Goal: Task Accomplishment & Management: Use online tool/utility

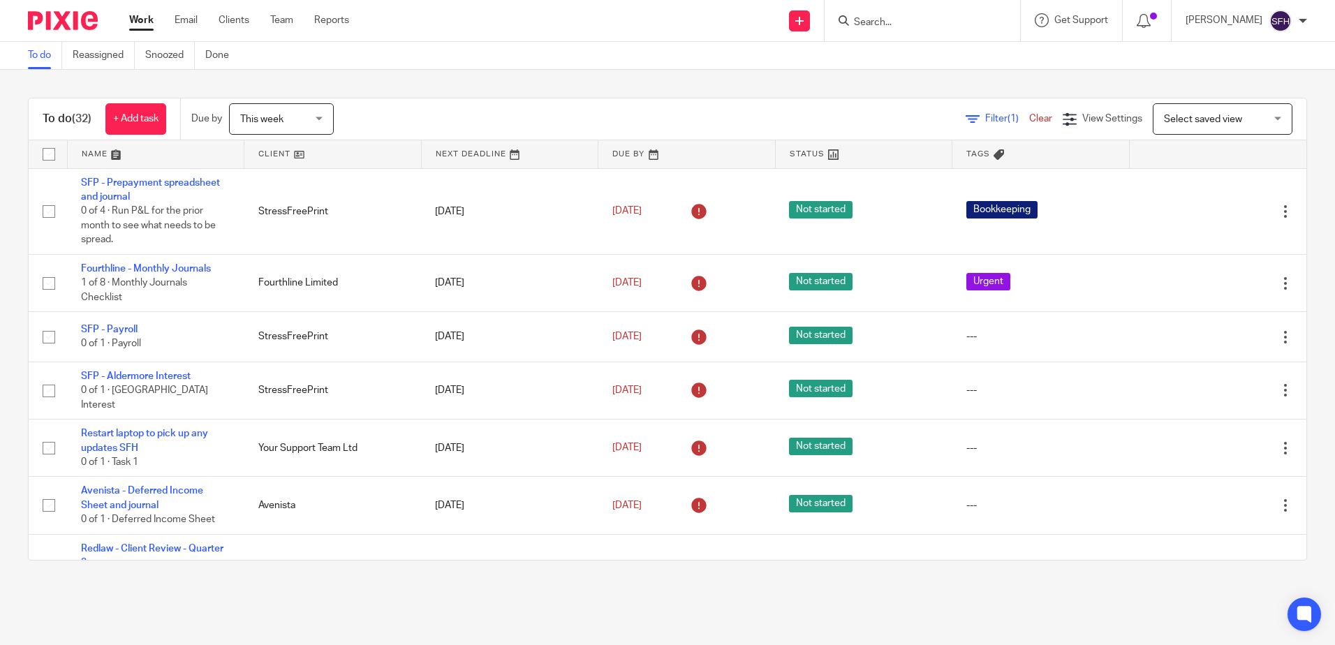
click at [336, 156] on link at bounding box center [332, 154] width 177 height 28
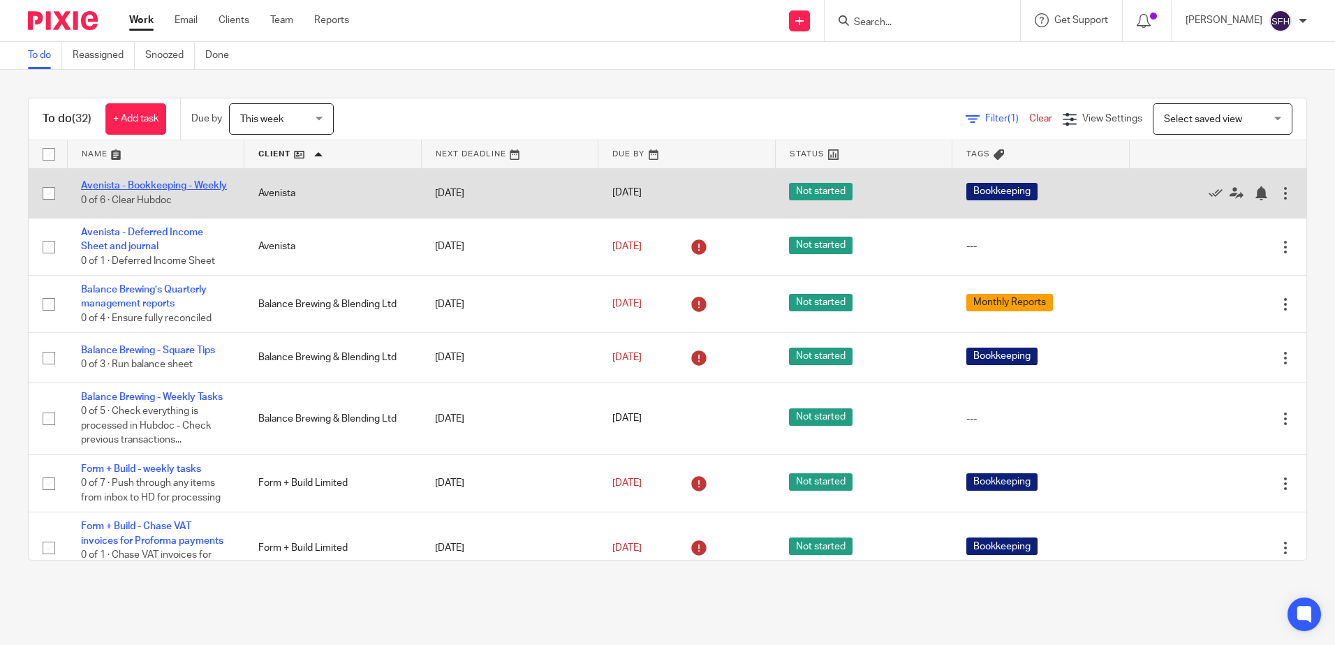
click at [148, 183] on link "Avenista - Bookkeeping - Weekly" at bounding box center [154, 186] width 146 height 10
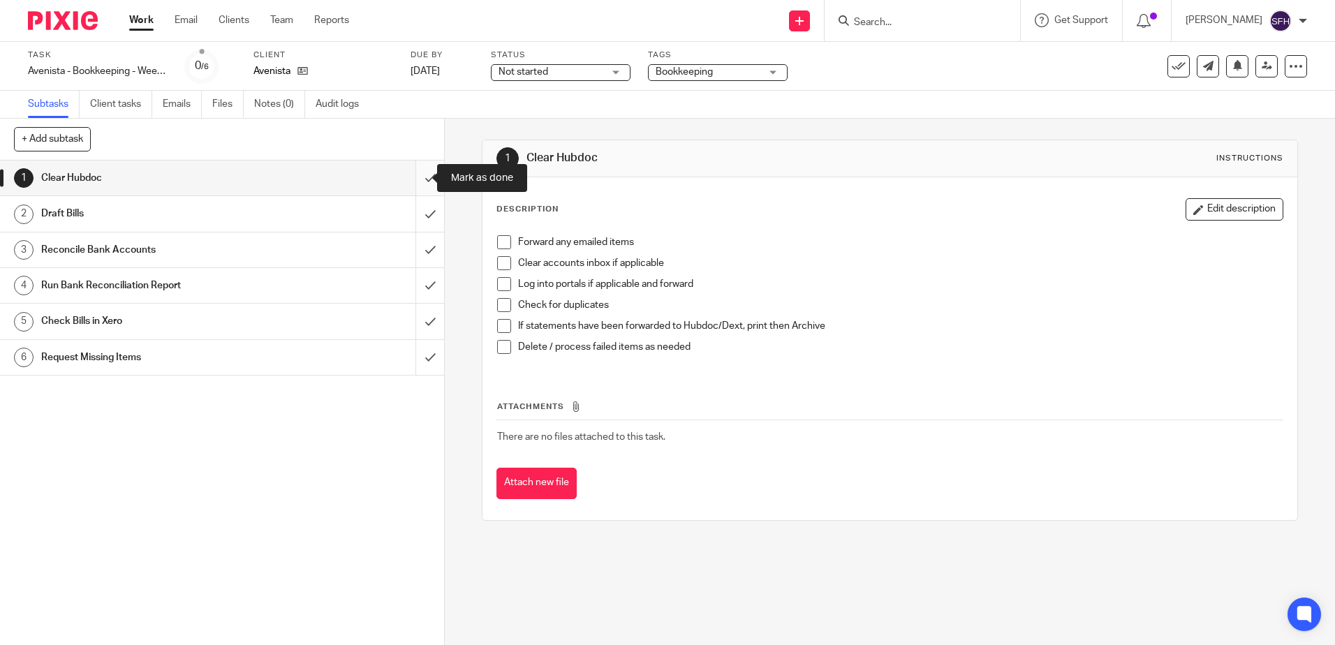
click at [425, 184] on input "submit" at bounding box center [222, 178] width 444 height 35
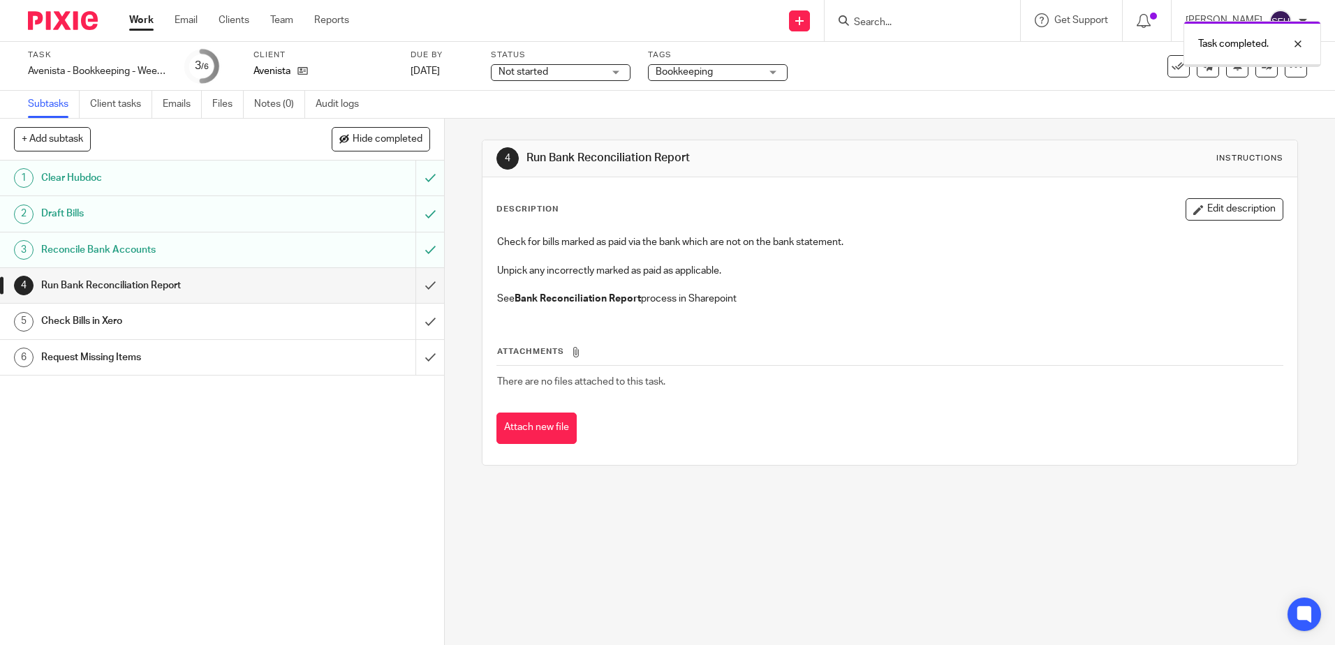
click at [422, 331] on input "submit" at bounding box center [222, 321] width 444 height 35
click at [132, 21] on link "Work" at bounding box center [141, 20] width 24 height 14
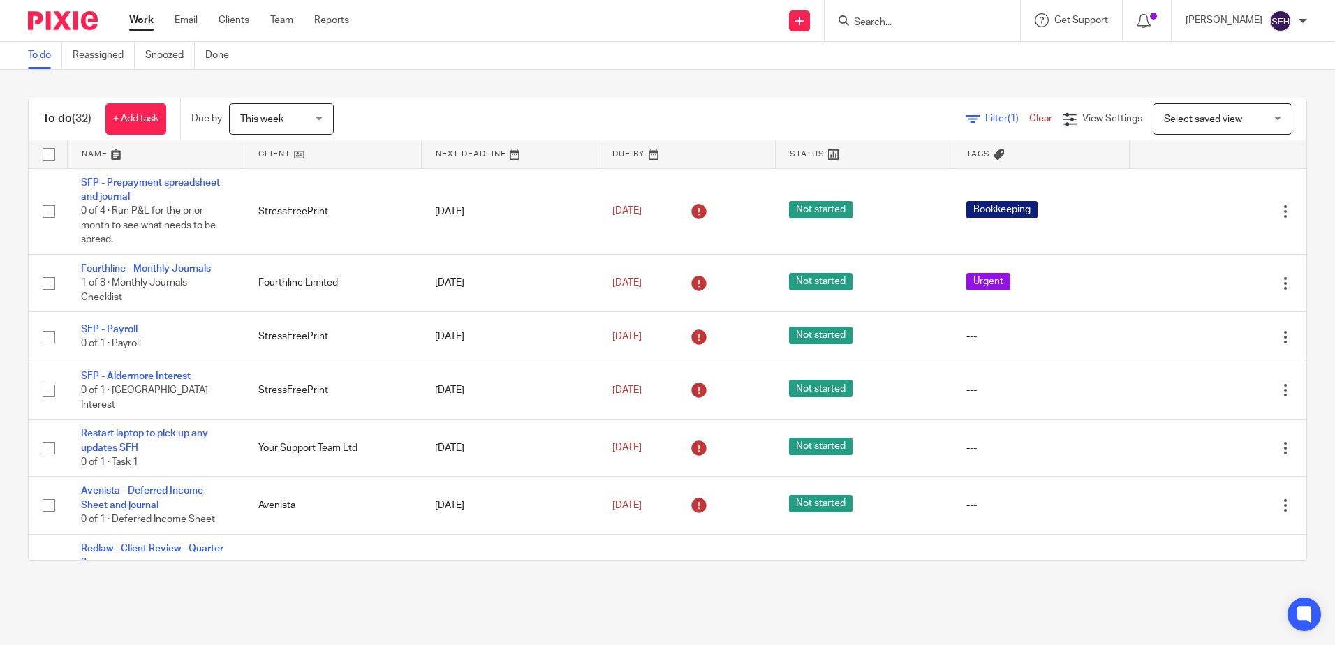
click at [362, 147] on link at bounding box center [332, 154] width 177 height 28
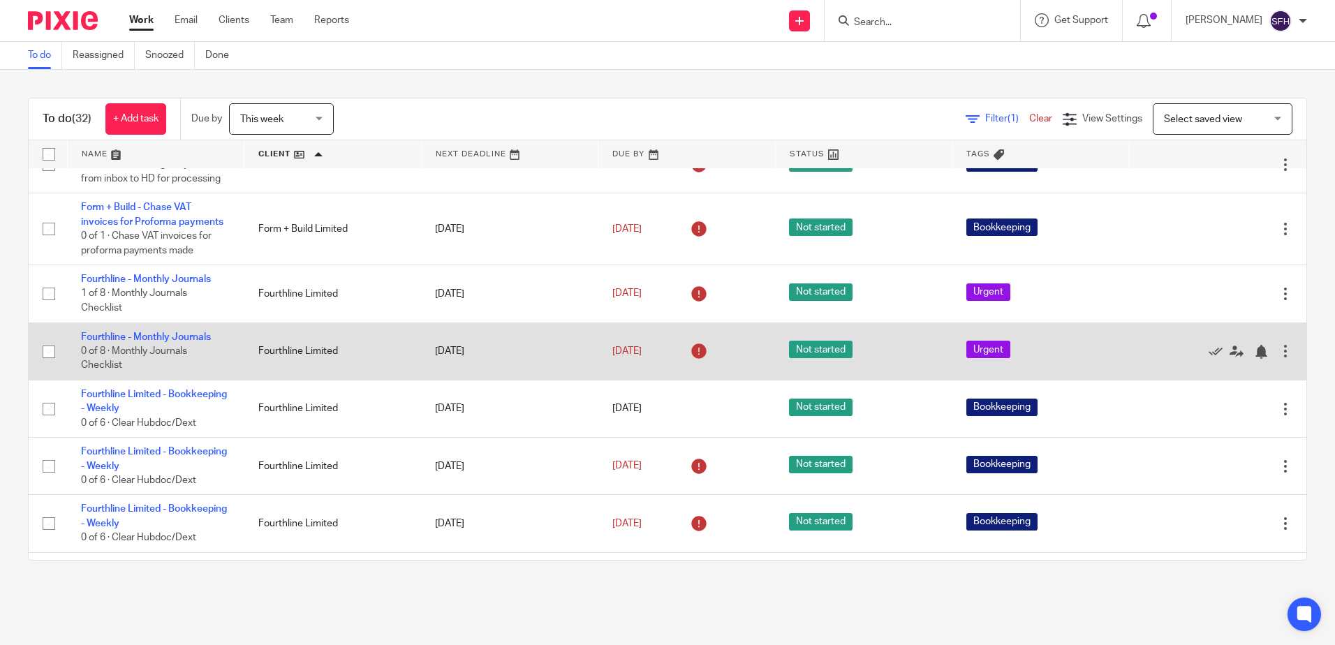
scroll to position [349, 0]
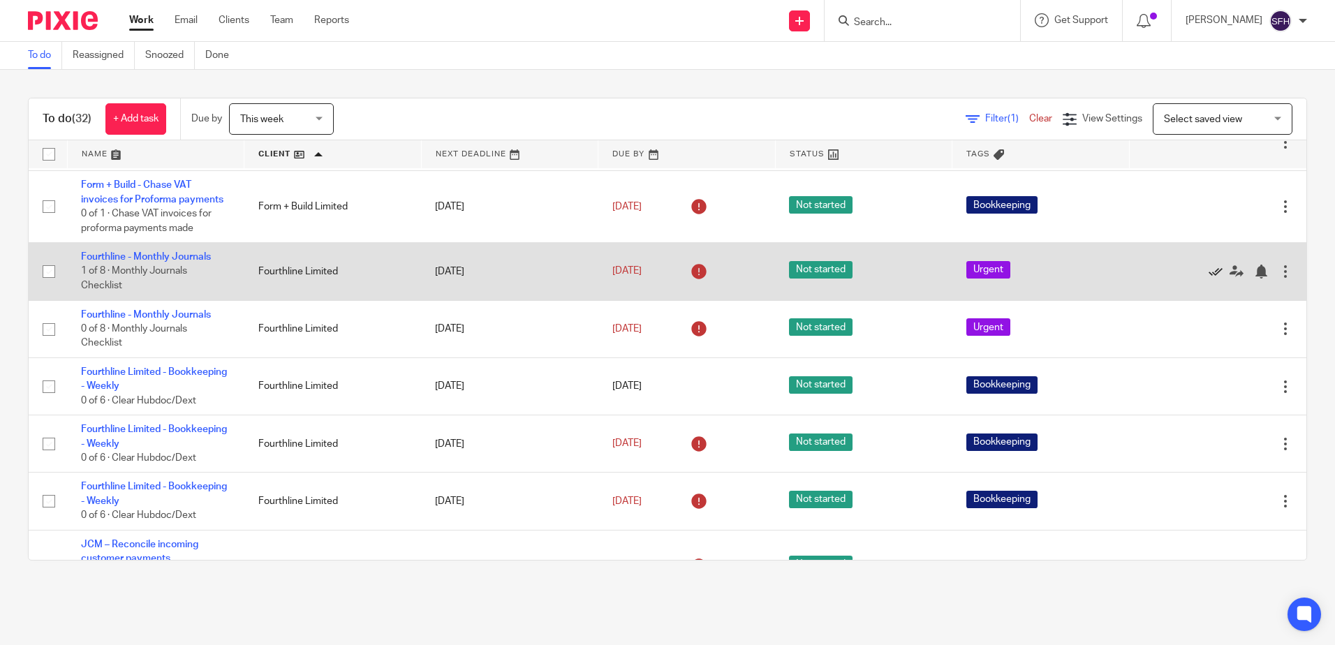
click at [1209, 279] on icon at bounding box center [1216, 272] width 14 height 14
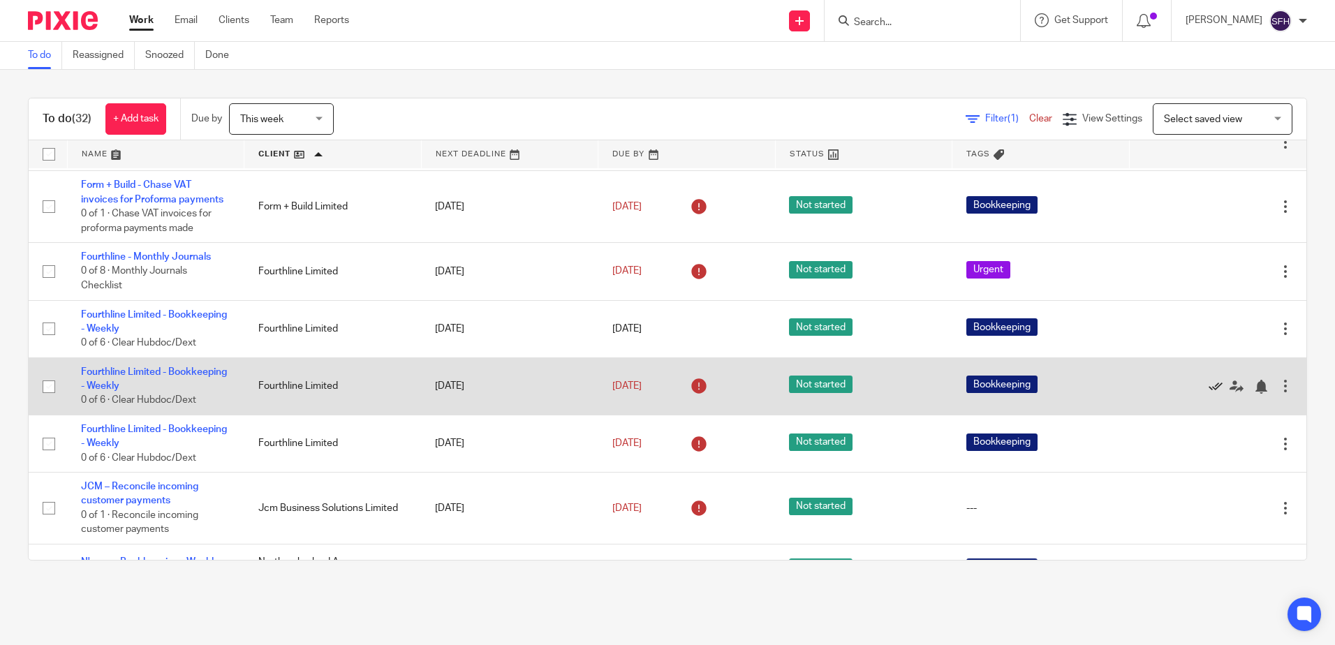
click at [1209, 394] on icon at bounding box center [1216, 387] width 14 height 14
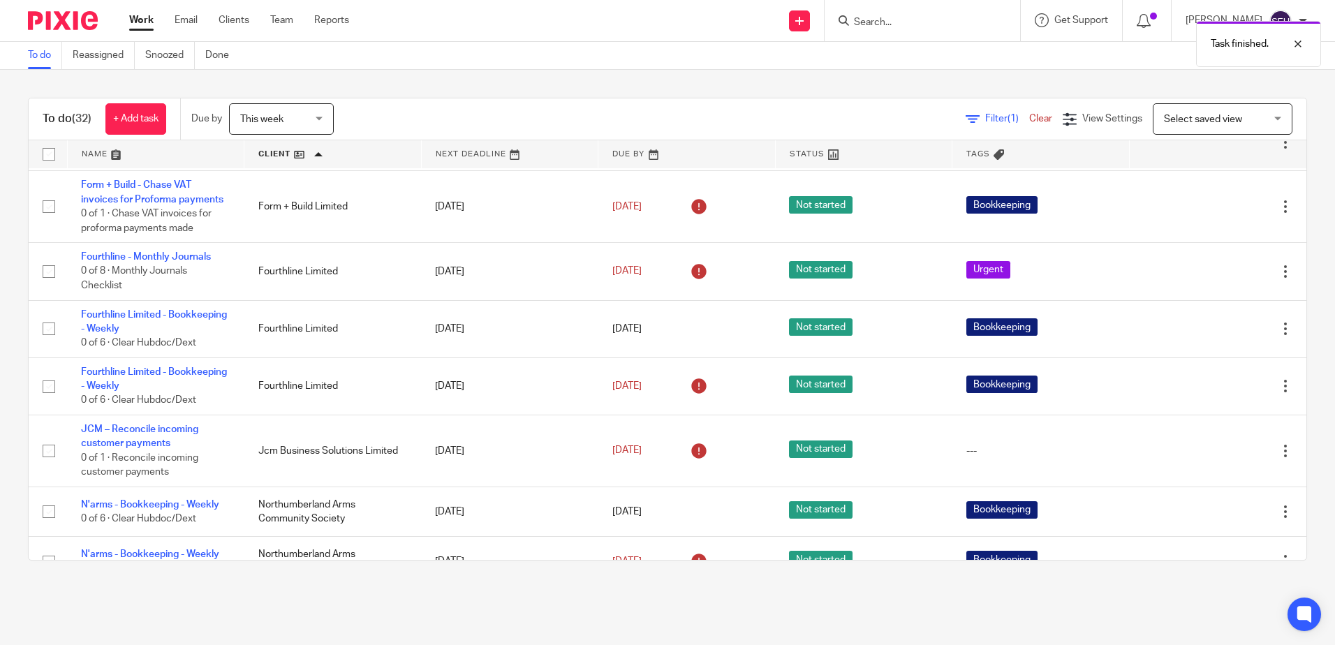
click at [1209, 394] on icon at bounding box center [1216, 387] width 14 height 14
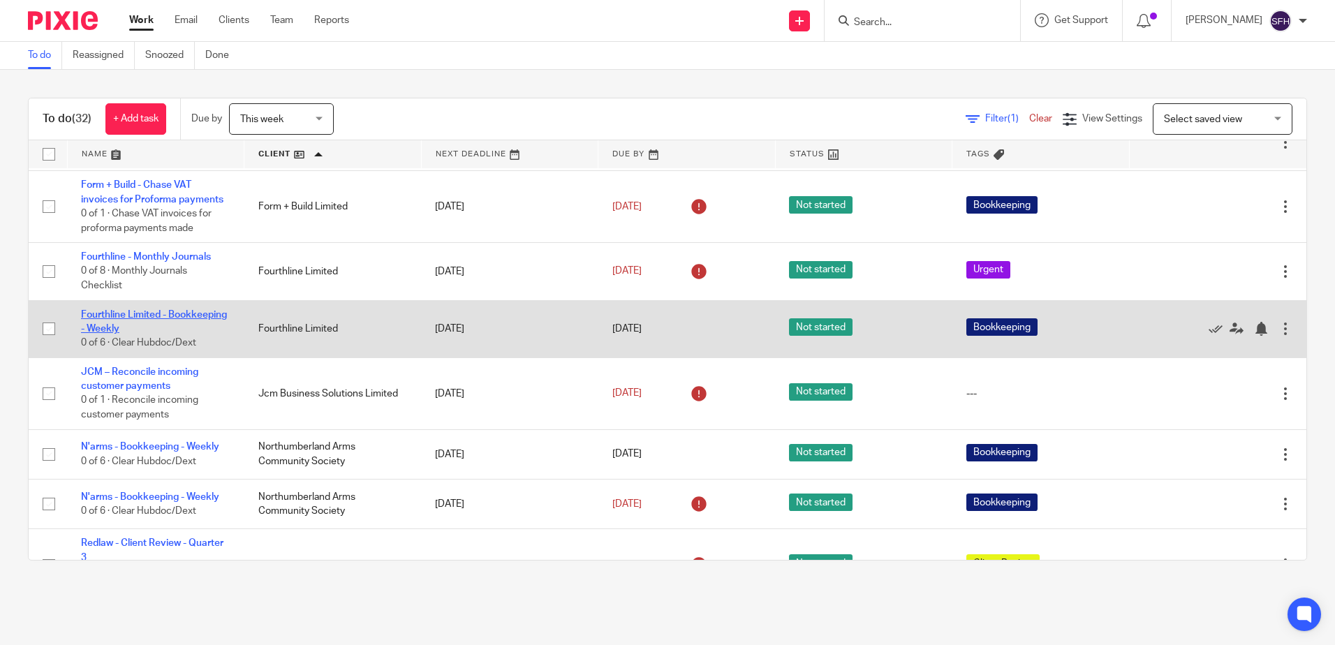
click at [144, 332] on link "Fourthline Limited - Bookkeeping - Weekly" at bounding box center [154, 322] width 146 height 24
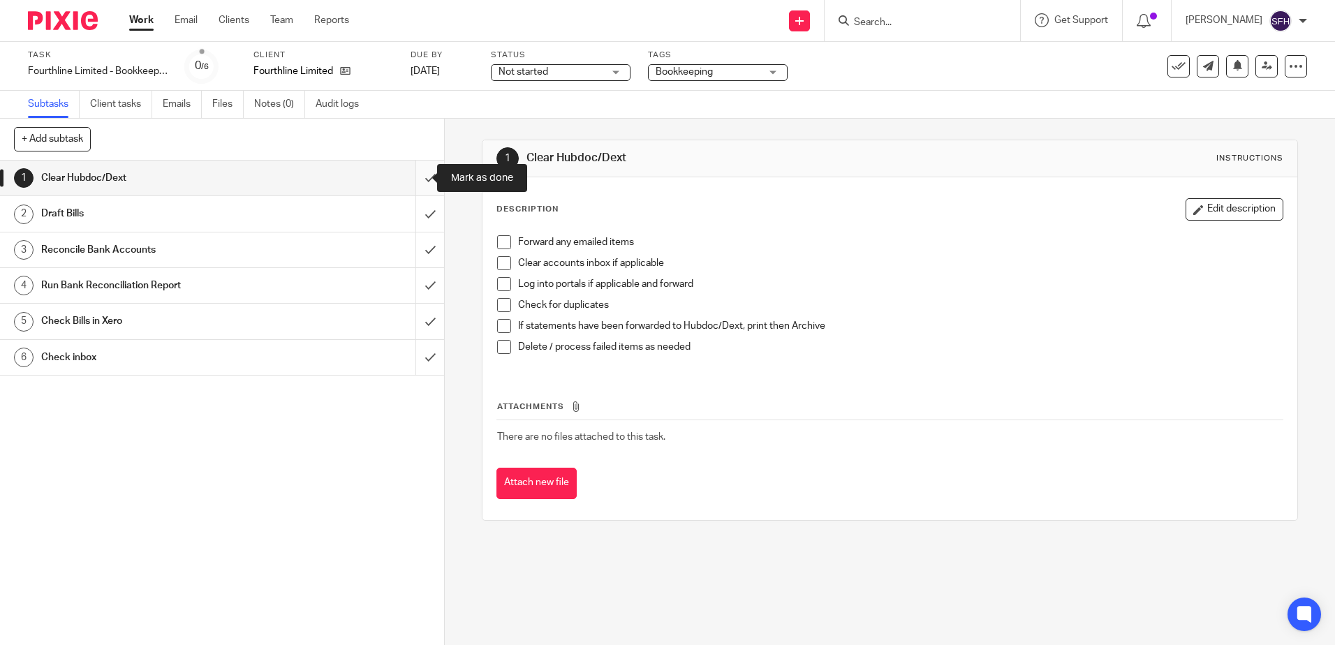
click at [415, 179] on input "submit" at bounding box center [222, 178] width 444 height 35
click at [406, 215] on input "submit" at bounding box center [222, 213] width 444 height 35
click at [413, 255] on input "submit" at bounding box center [222, 250] width 444 height 35
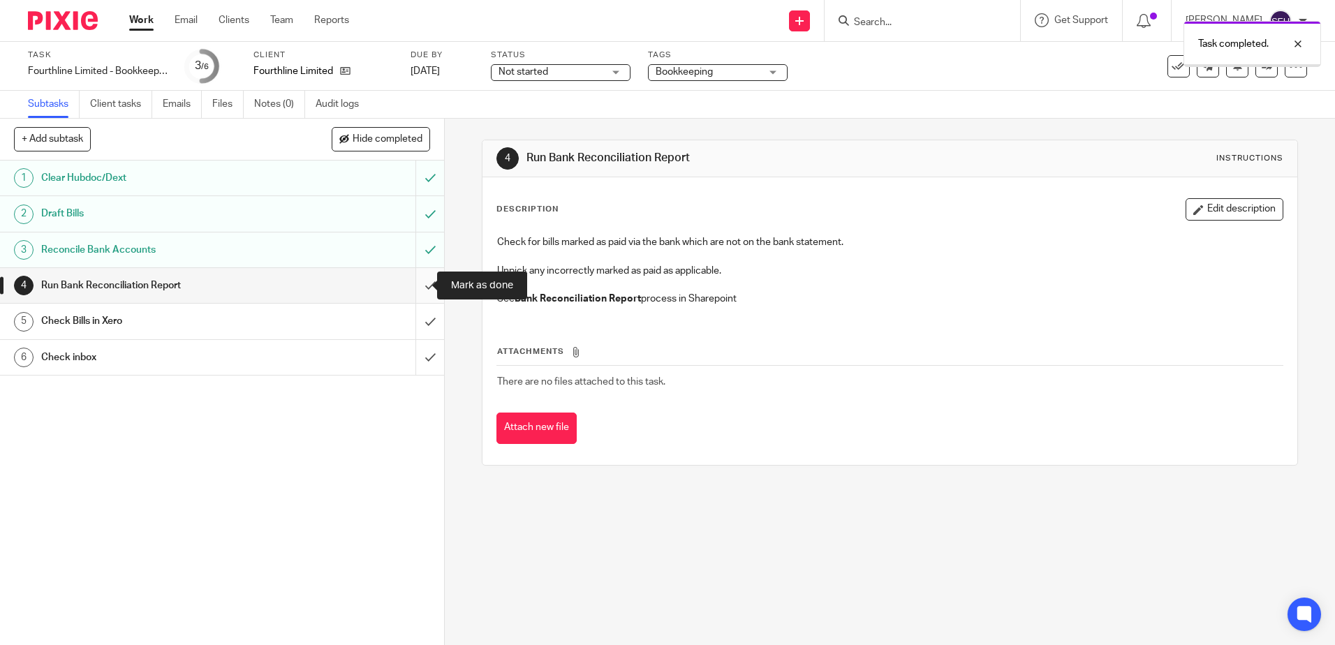
click at [408, 281] on input "submit" at bounding box center [222, 285] width 444 height 35
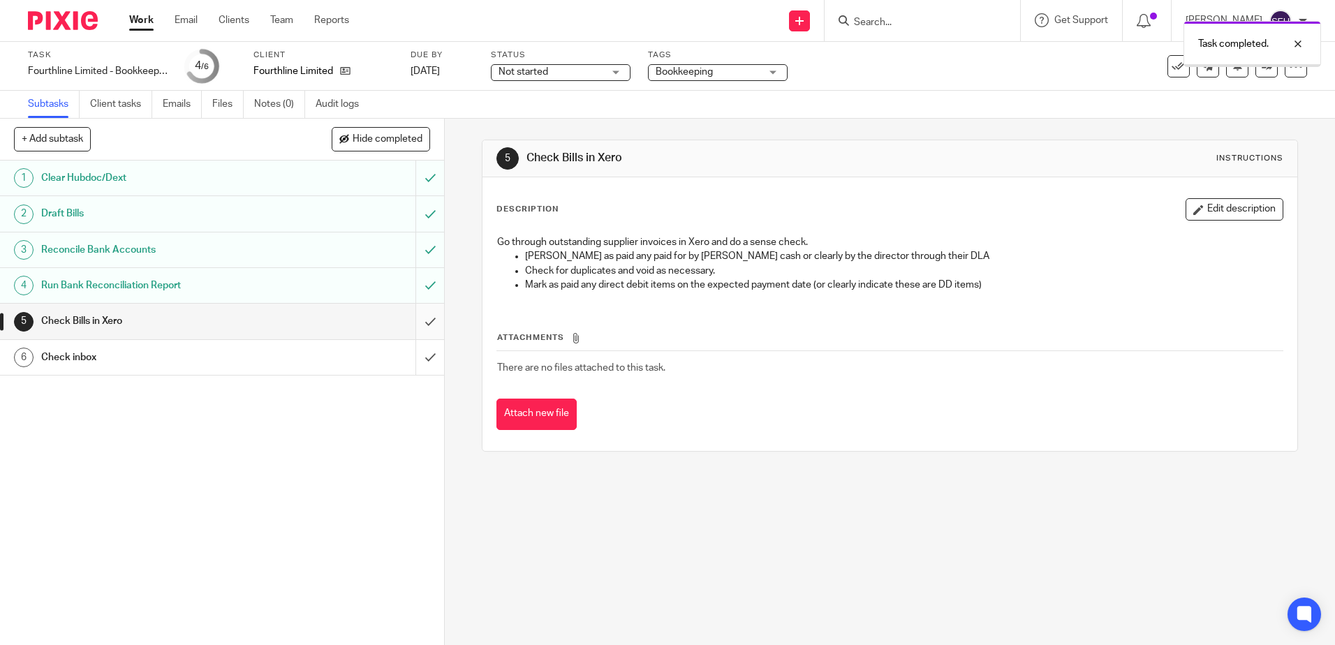
click at [413, 323] on input "submit" at bounding box center [222, 321] width 444 height 35
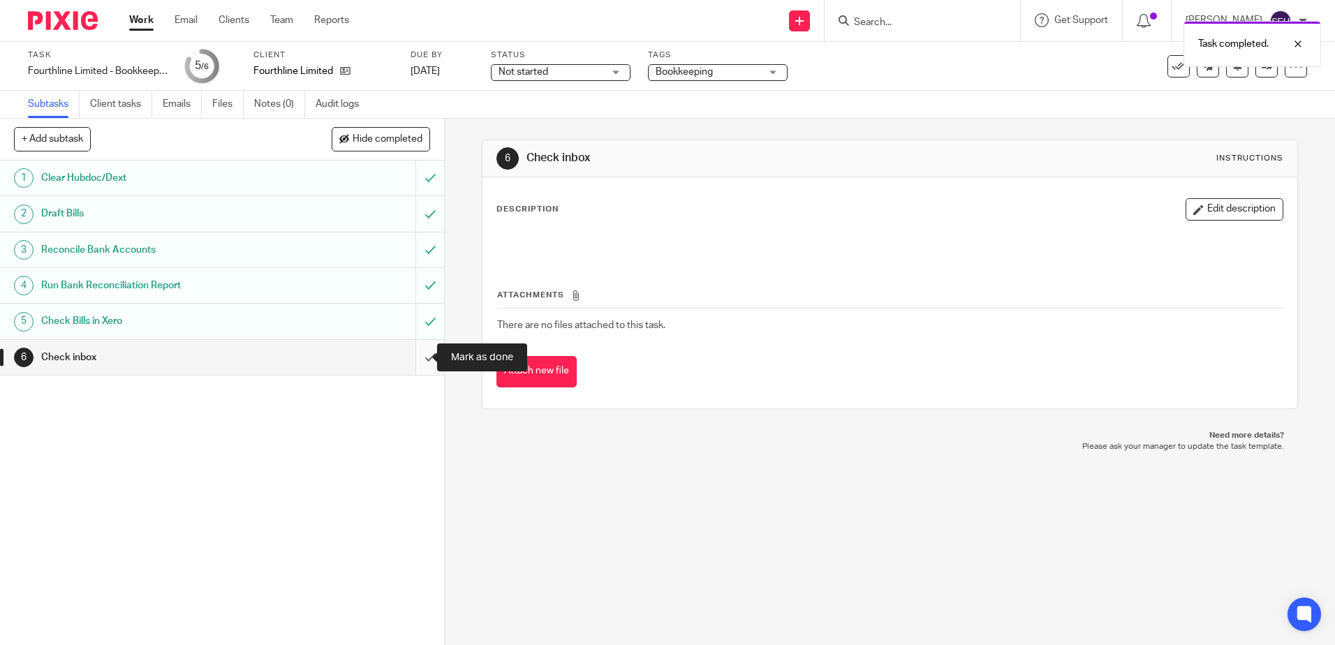
click at [412, 367] on input "submit" at bounding box center [222, 357] width 444 height 35
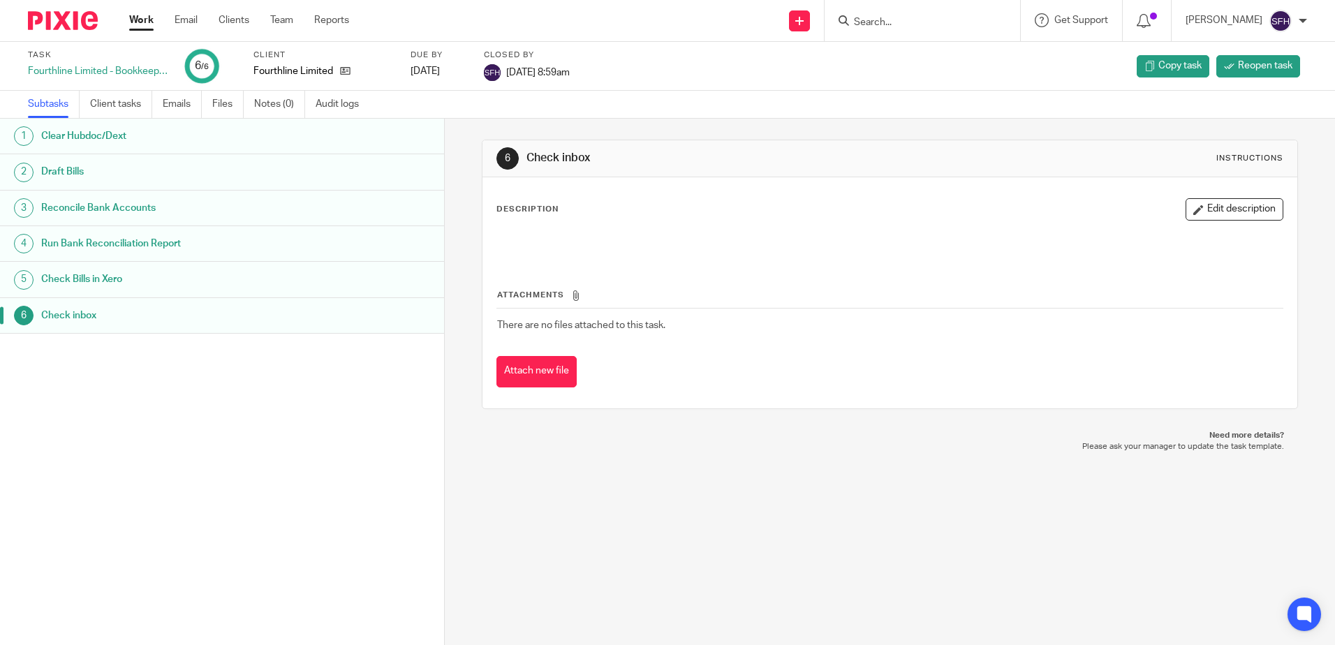
click at [137, 22] on link "Work" at bounding box center [141, 20] width 24 height 14
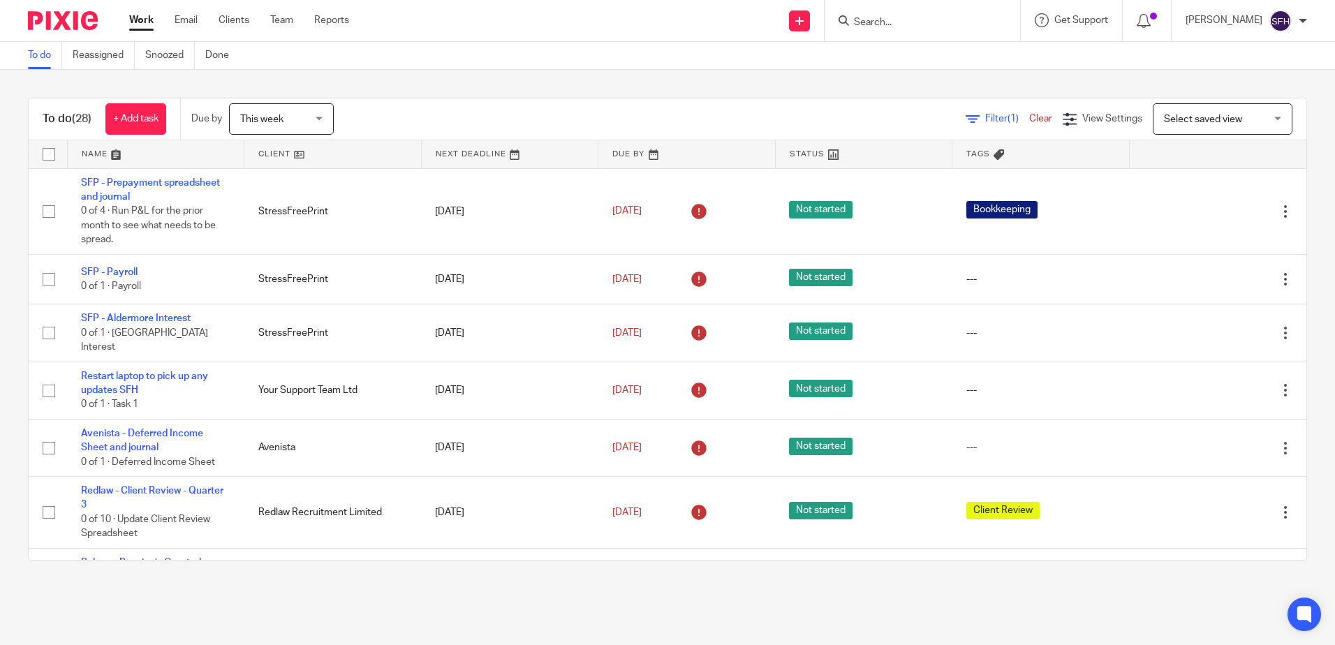
click at [332, 156] on link at bounding box center [332, 154] width 177 height 28
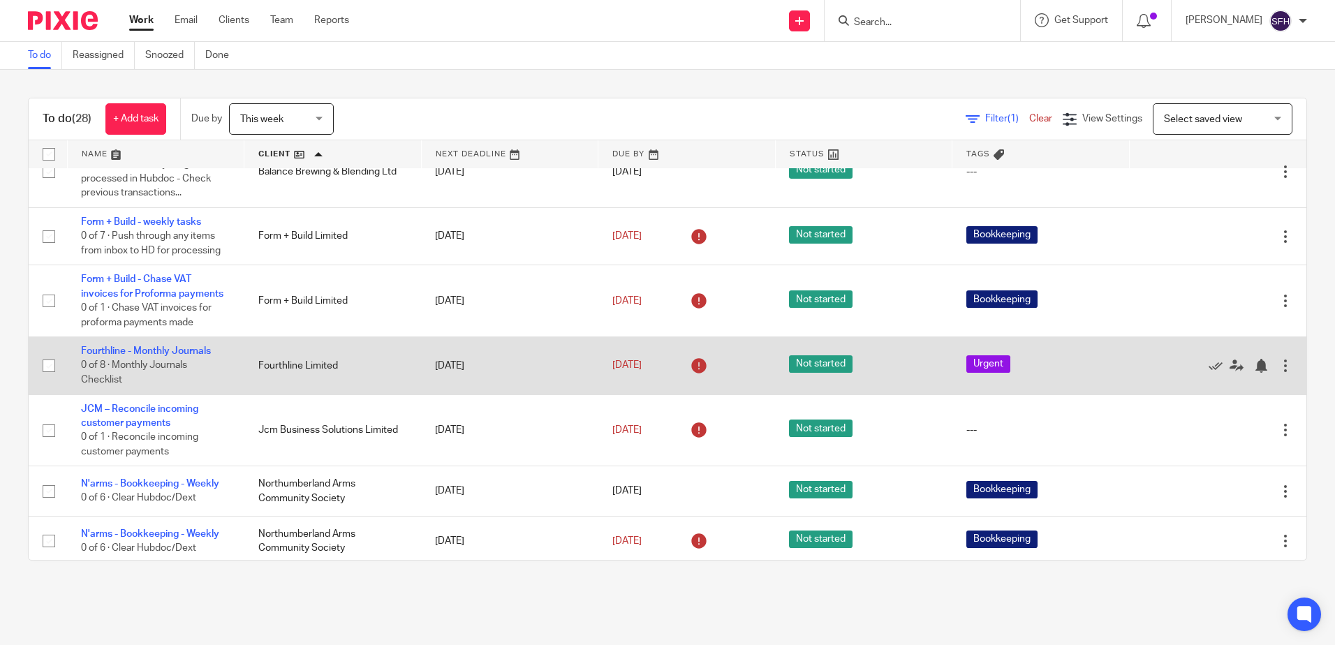
scroll to position [279, 0]
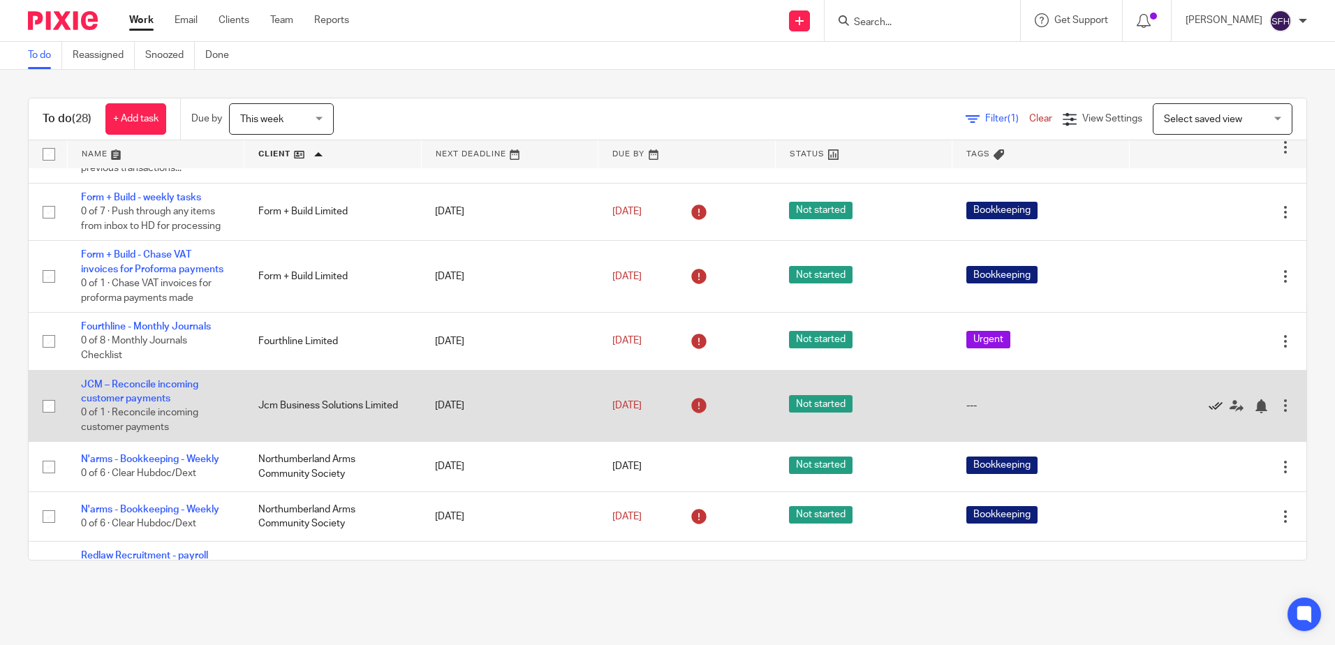
click at [1209, 413] on icon at bounding box center [1216, 406] width 14 height 14
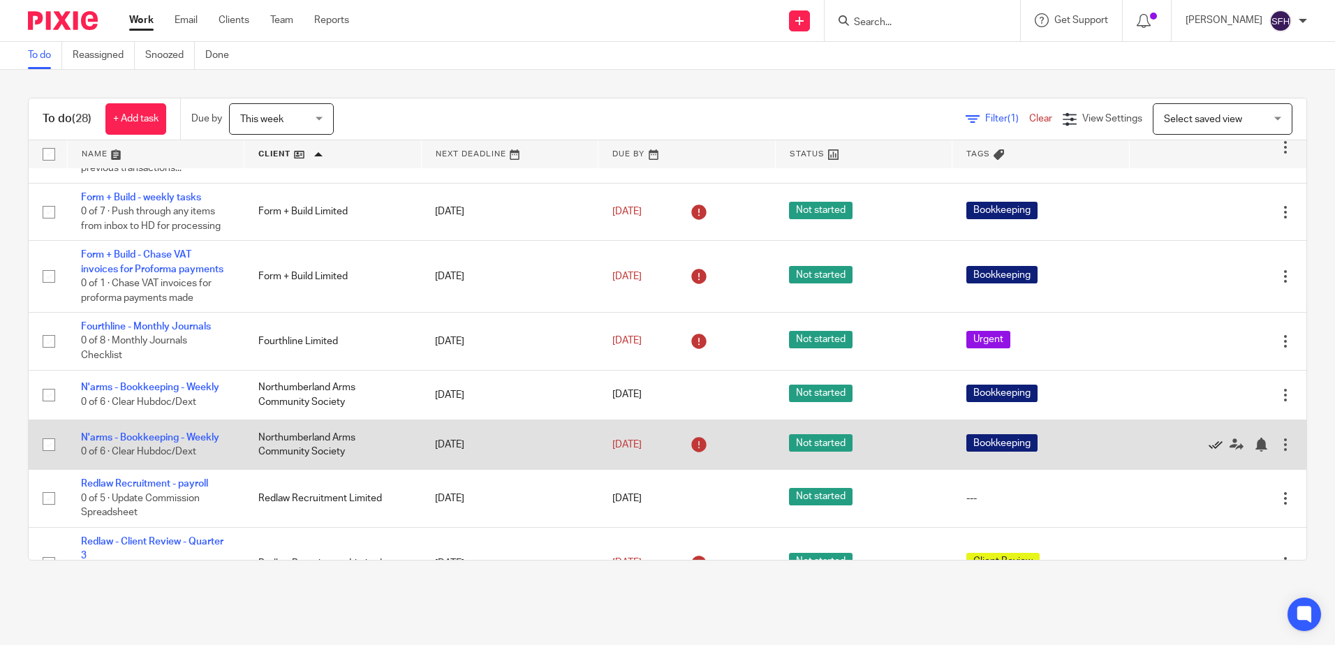
click at [1209, 452] on icon at bounding box center [1216, 445] width 14 height 14
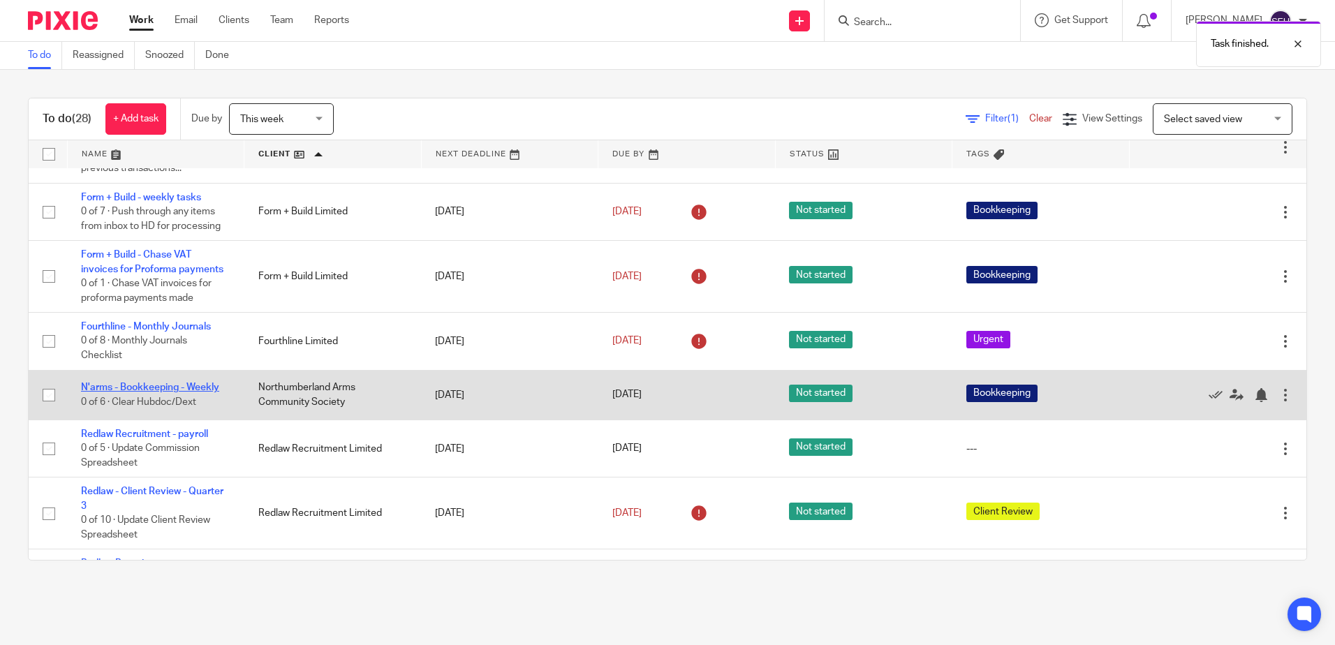
click at [121, 392] on link "N'arms - Bookkeeping - Weekly" at bounding box center [150, 388] width 138 height 10
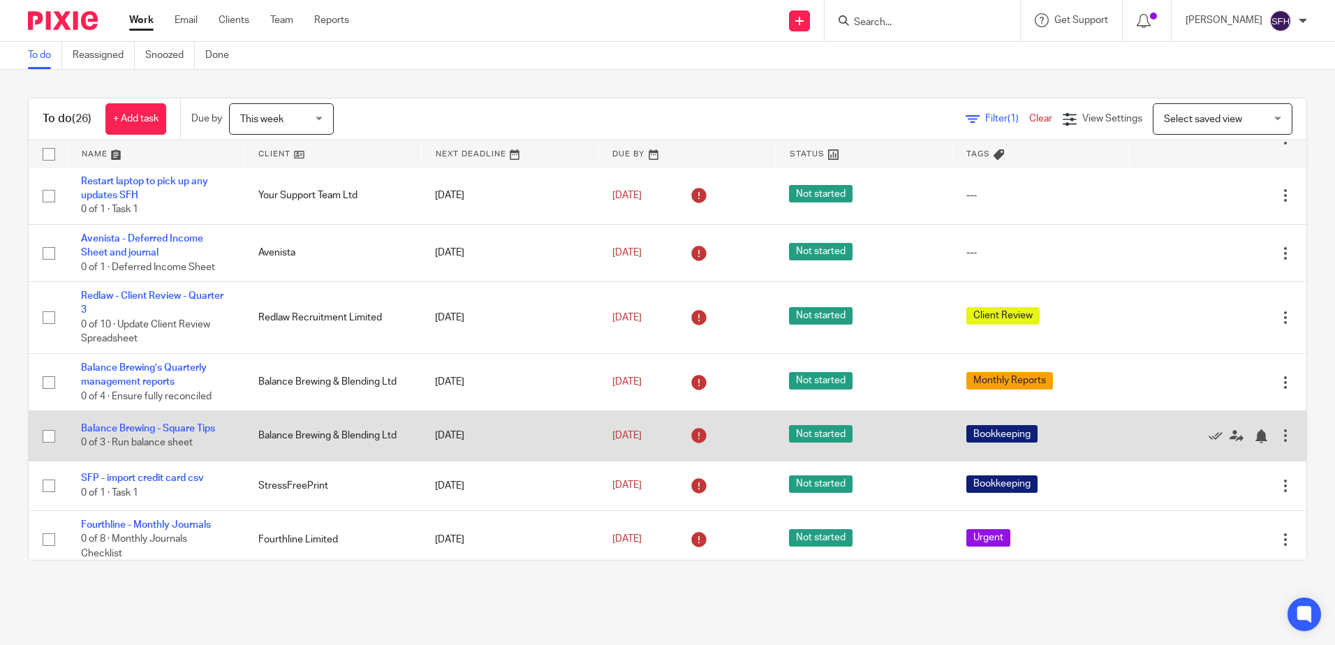
scroll to position [279, 0]
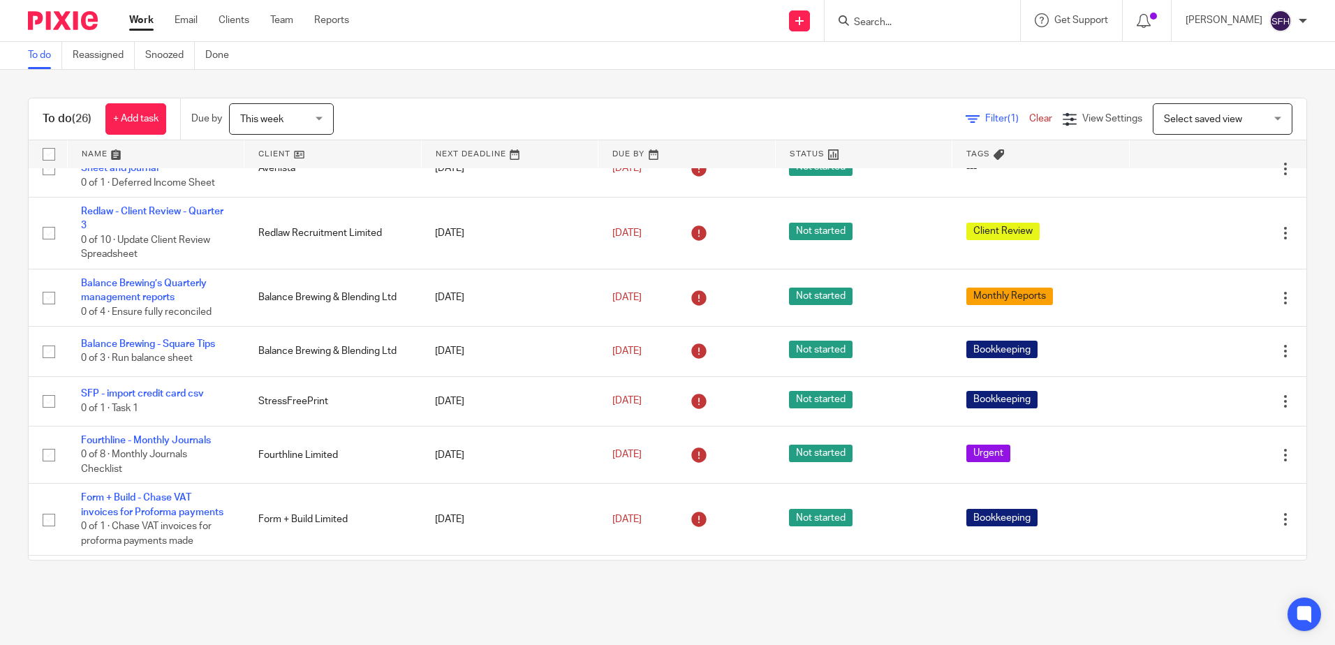
click at [352, 161] on link at bounding box center [332, 154] width 177 height 28
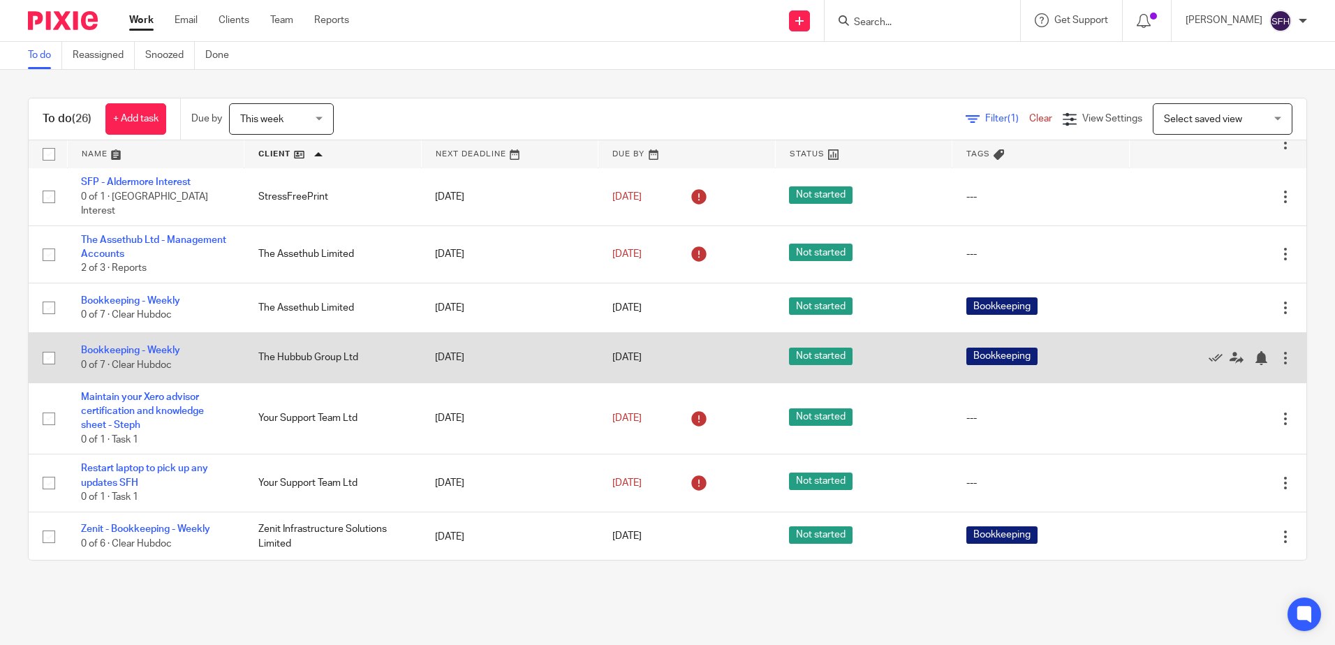
scroll to position [1111, 0]
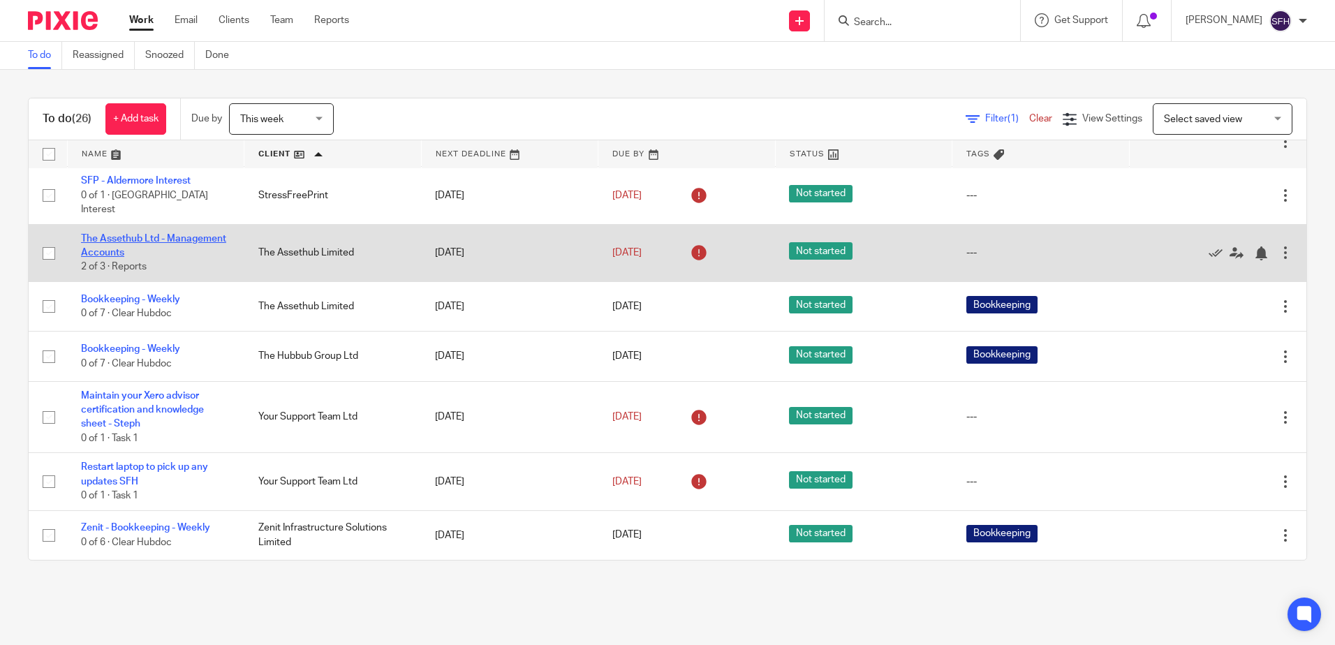
click at [144, 249] on link "The Assethub Ltd - Management Accounts" at bounding box center [153, 246] width 145 height 24
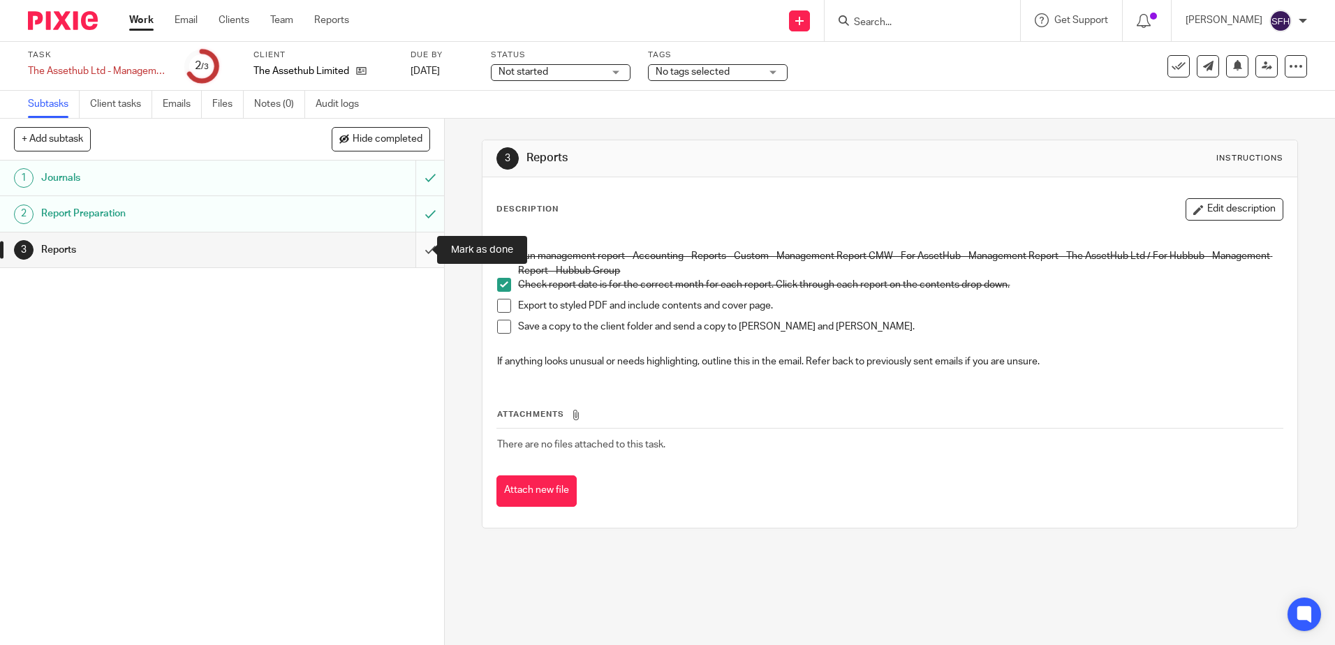
click at [420, 253] on input "submit" at bounding box center [222, 250] width 444 height 35
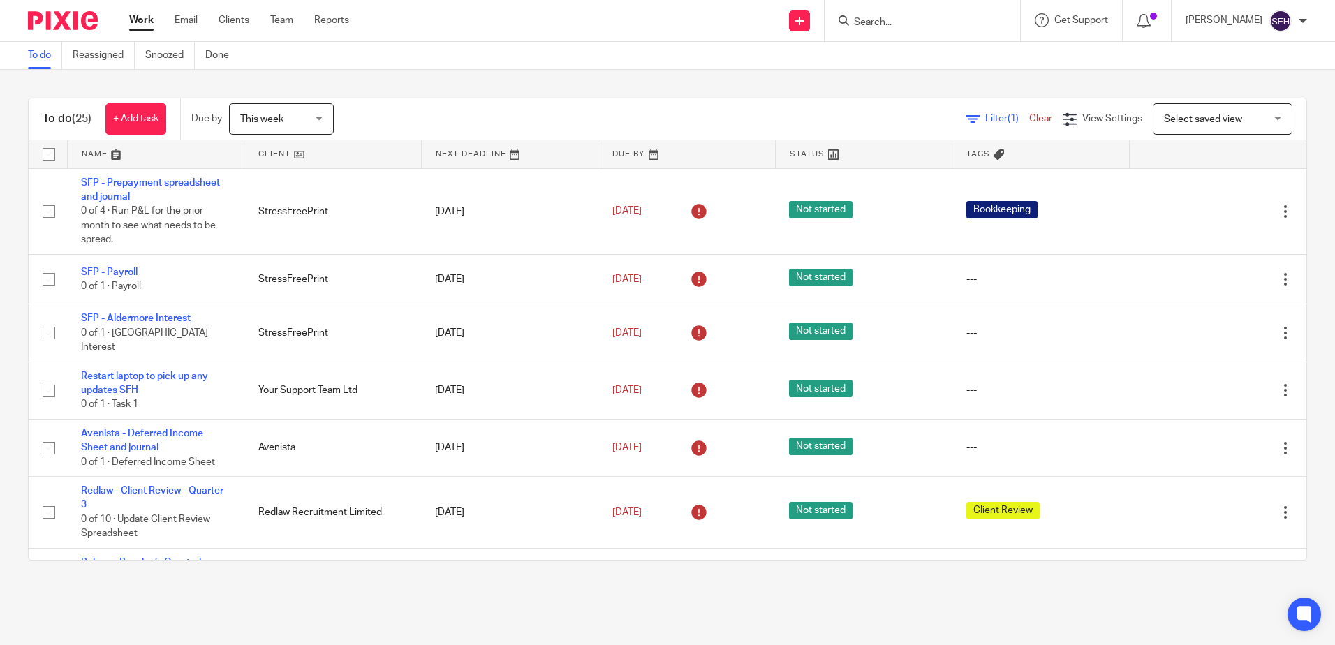
click at [352, 156] on link at bounding box center [332, 154] width 177 height 28
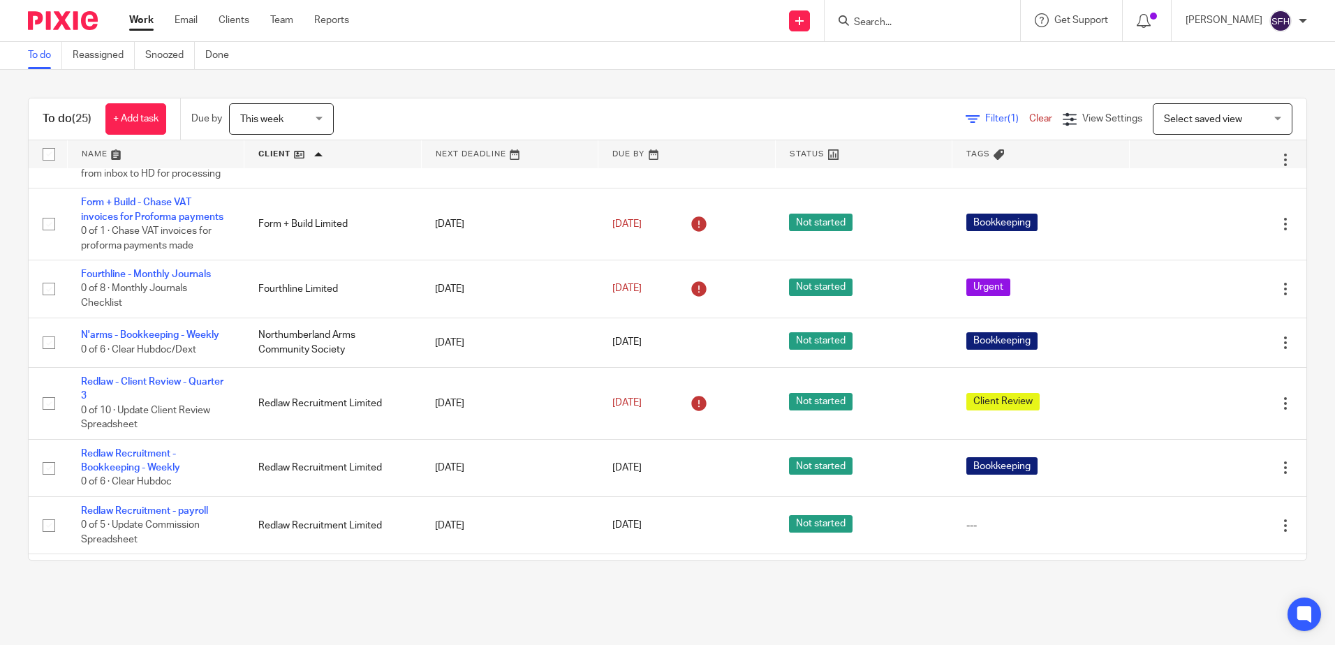
scroll to position [286, 0]
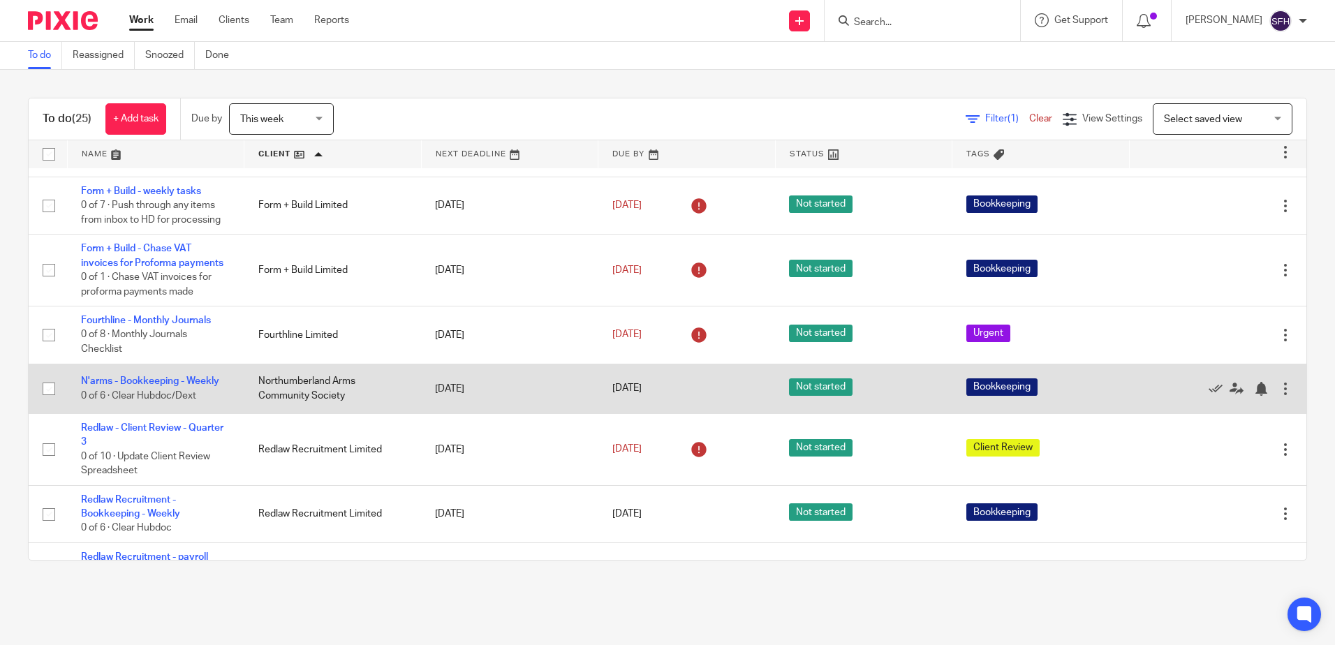
click at [303, 412] on td "Northumberland Arms Community Society" at bounding box center [332, 389] width 177 height 50
click at [195, 386] on link "N'arms - Bookkeeping - Weekly" at bounding box center [150, 381] width 138 height 10
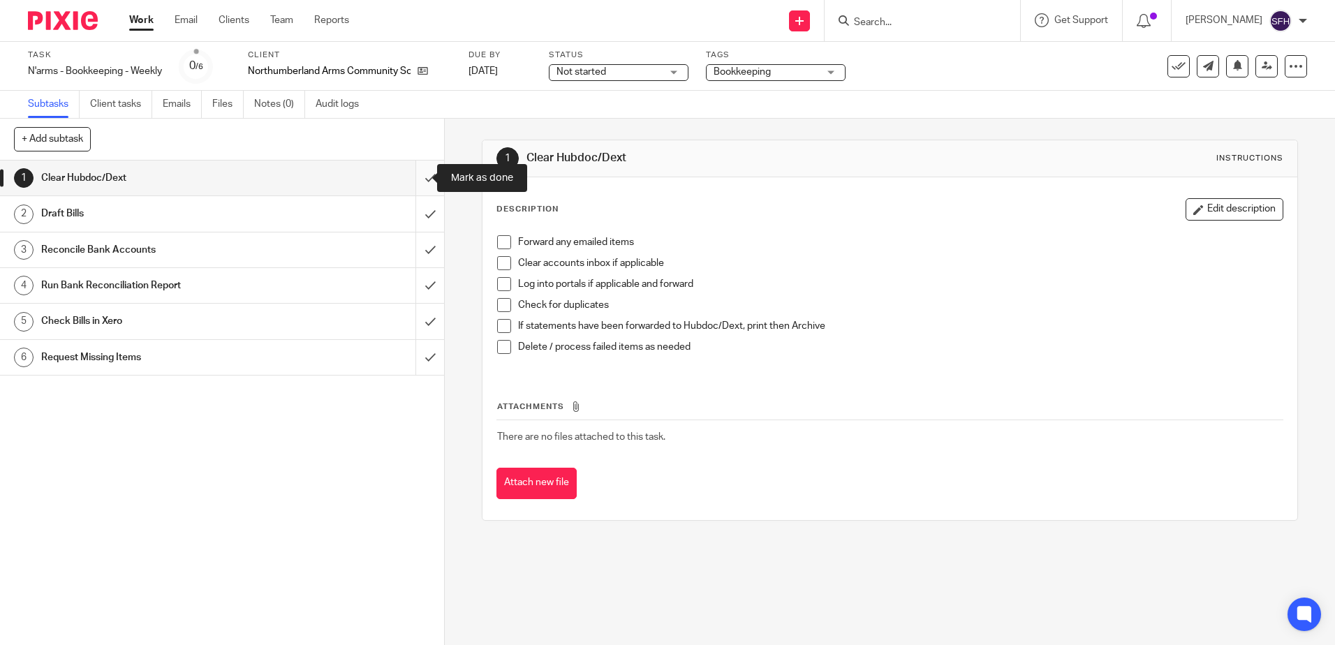
click at [424, 182] on input "submit" at bounding box center [222, 178] width 444 height 35
click at [418, 207] on input "submit" at bounding box center [222, 213] width 444 height 35
click at [421, 243] on input "submit" at bounding box center [222, 250] width 444 height 35
click at [418, 278] on input "submit" at bounding box center [222, 285] width 444 height 35
click at [429, 323] on input "submit" at bounding box center [222, 321] width 444 height 35
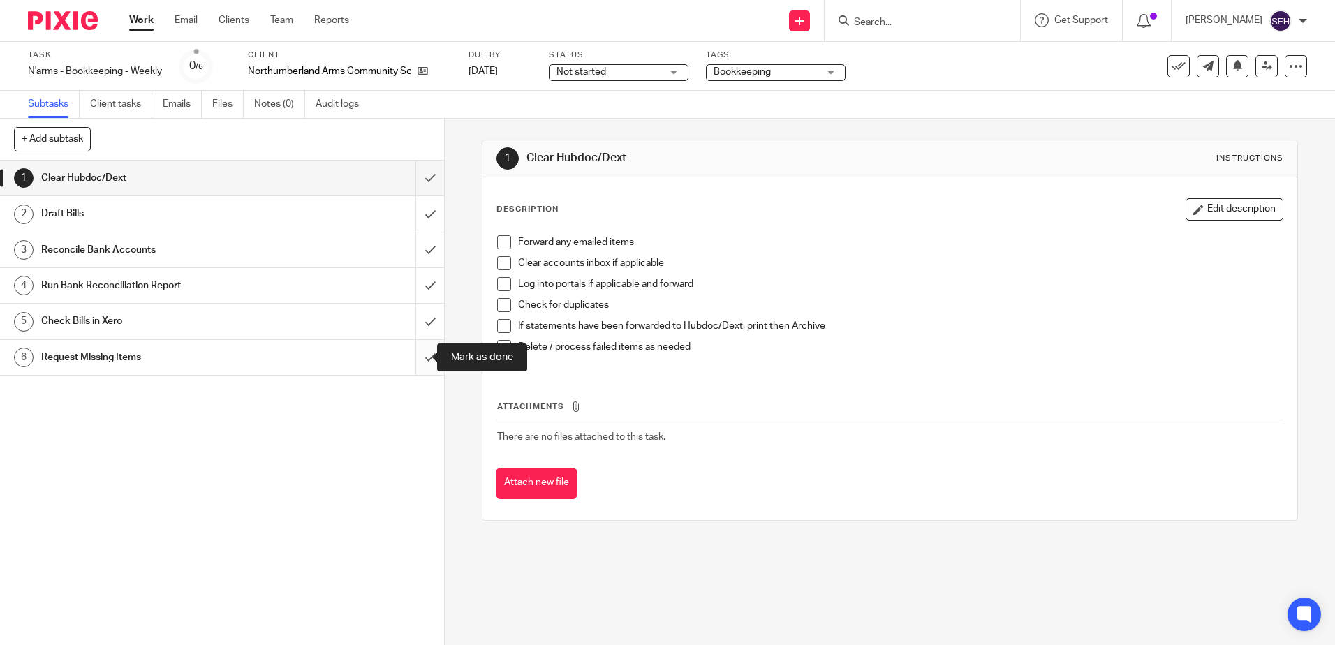
click at [425, 353] on input "submit" at bounding box center [222, 357] width 444 height 35
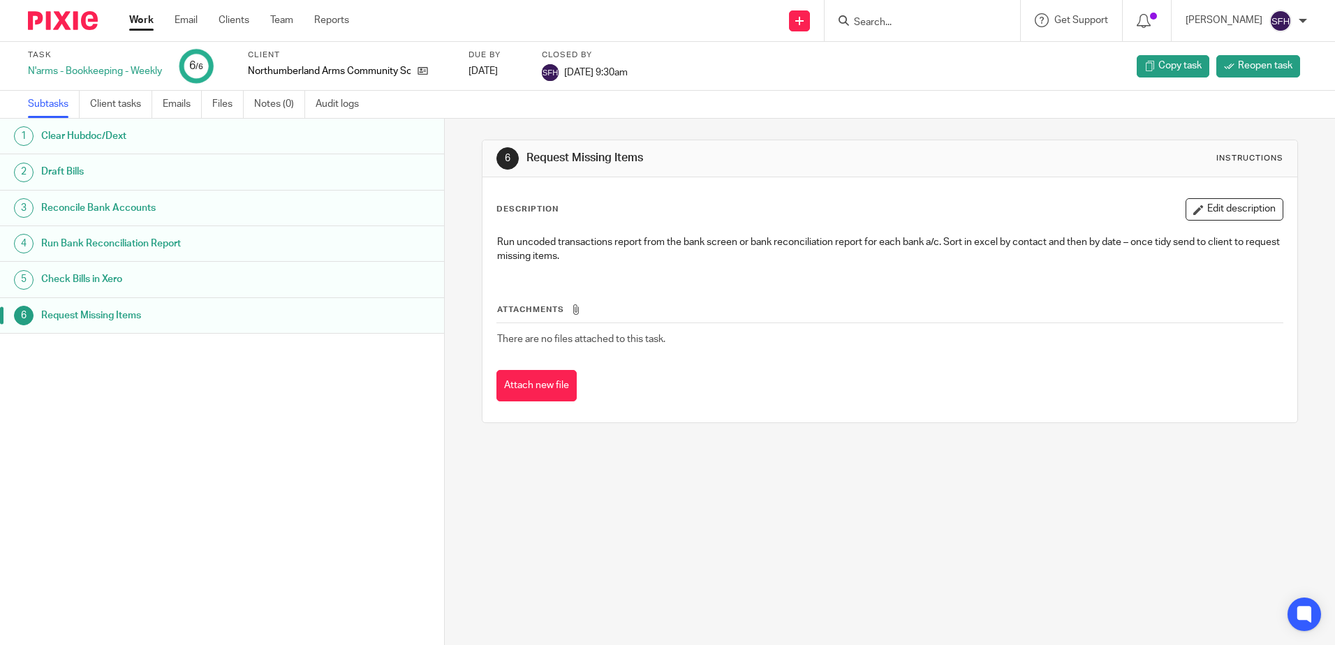
click at [145, 22] on link "Work" at bounding box center [141, 20] width 24 height 14
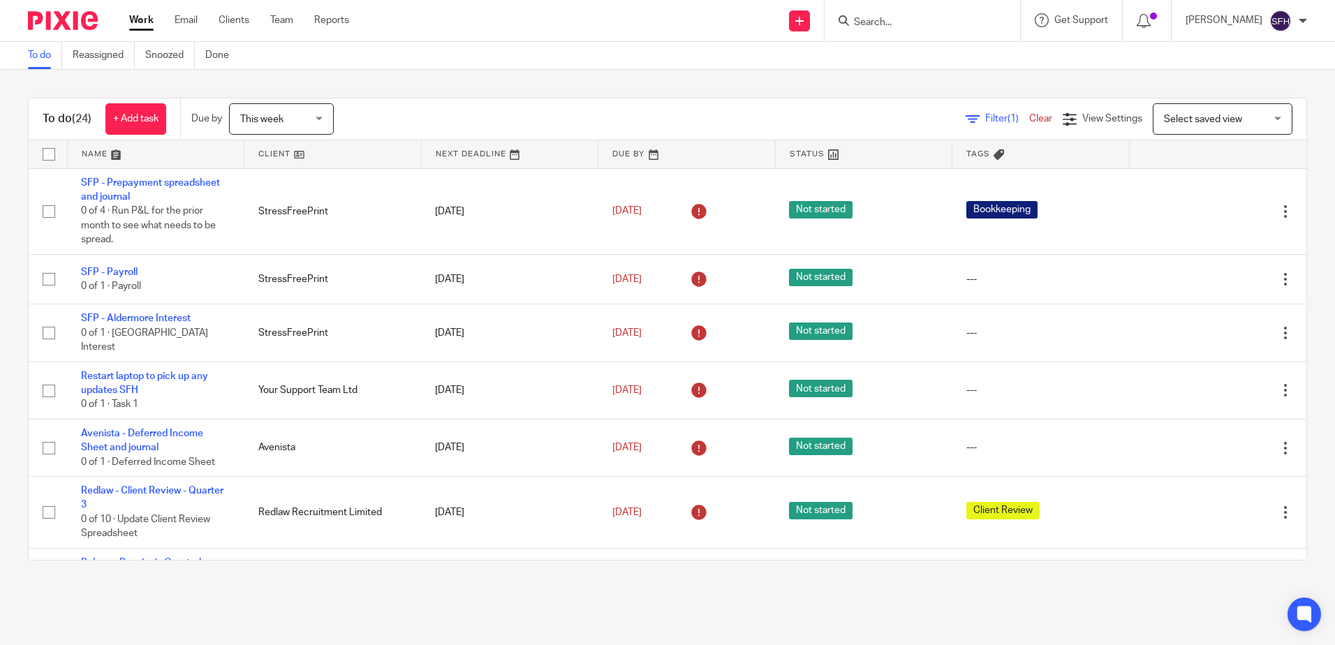
click at [353, 152] on link at bounding box center [332, 154] width 177 height 28
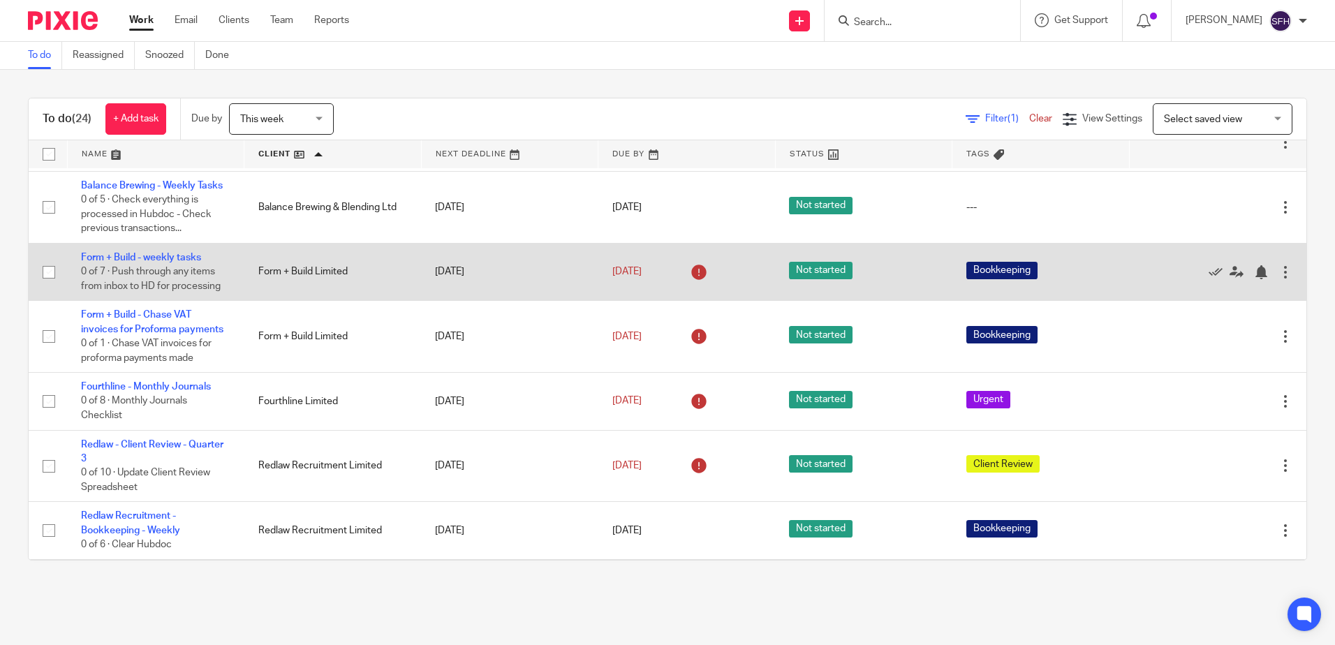
scroll to position [279, 0]
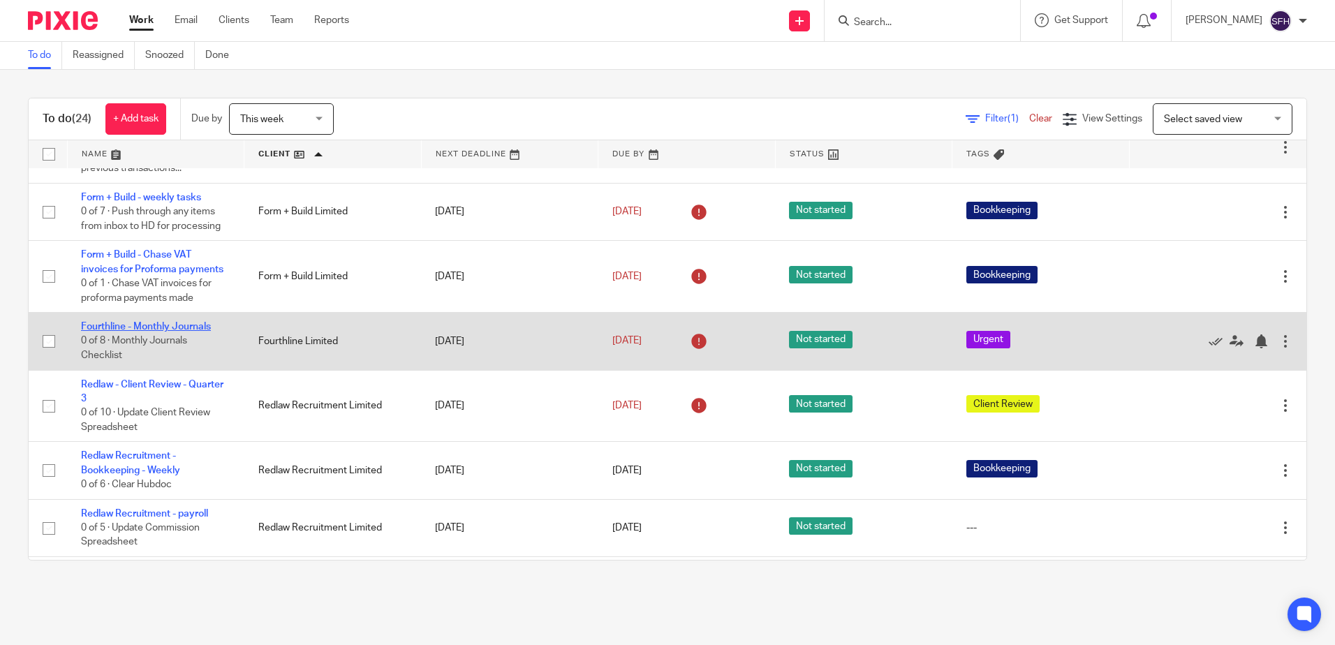
click at [173, 332] on link "Fourthline - Monthly Journals" at bounding box center [146, 327] width 130 height 10
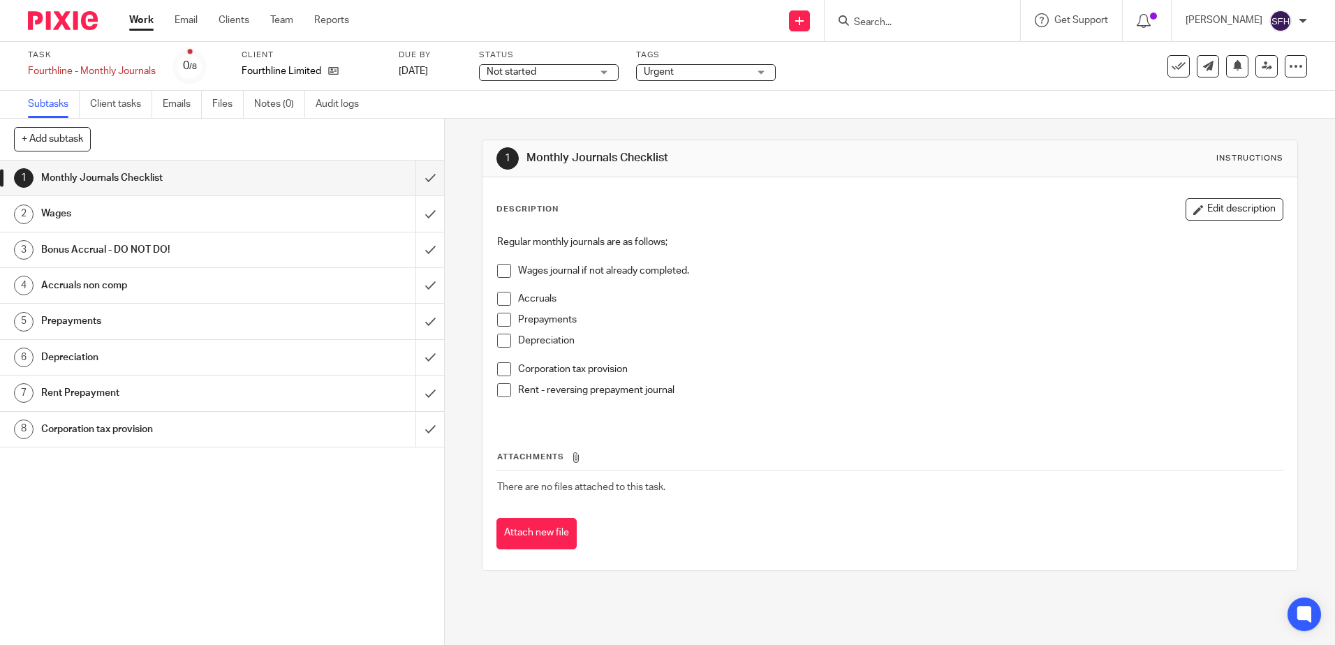
click at [139, 27] on link "Work" at bounding box center [141, 20] width 24 height 14
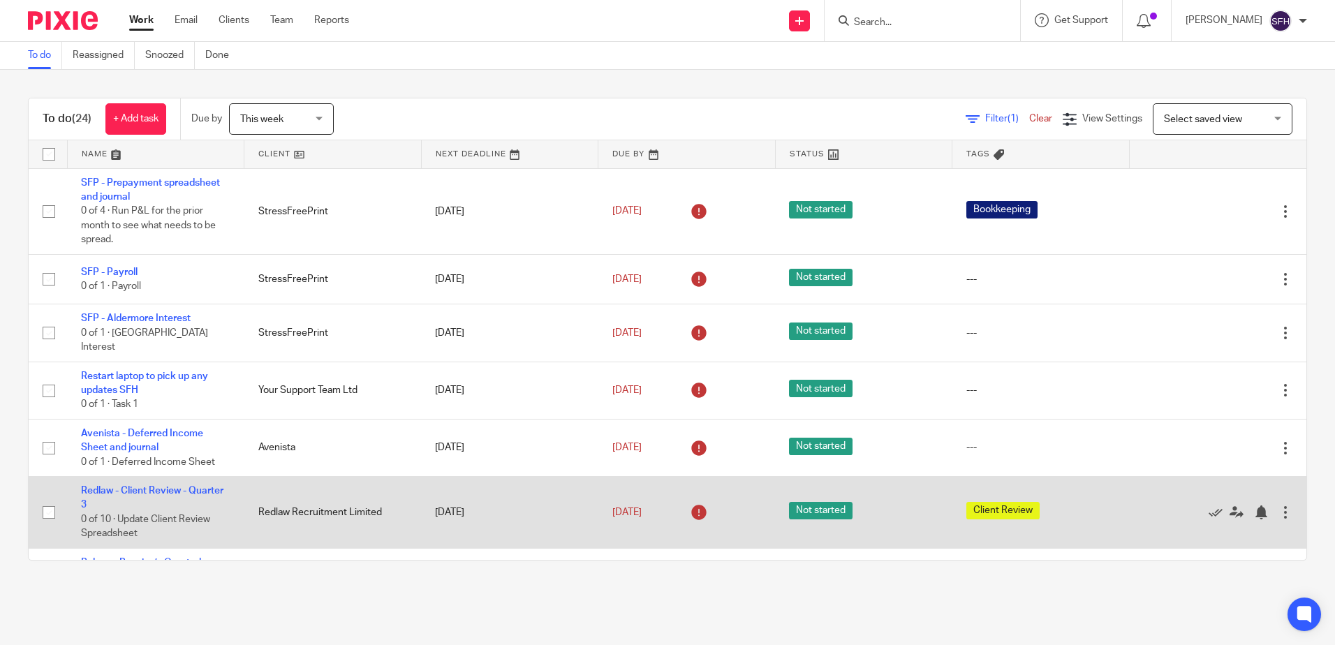
click at [205, 477] on td "Redlaw - Client Review - Quarter 3 0 of 10 · Update Client Review Spreadsheet" at bounding box center [155, 513] width 177 height 72
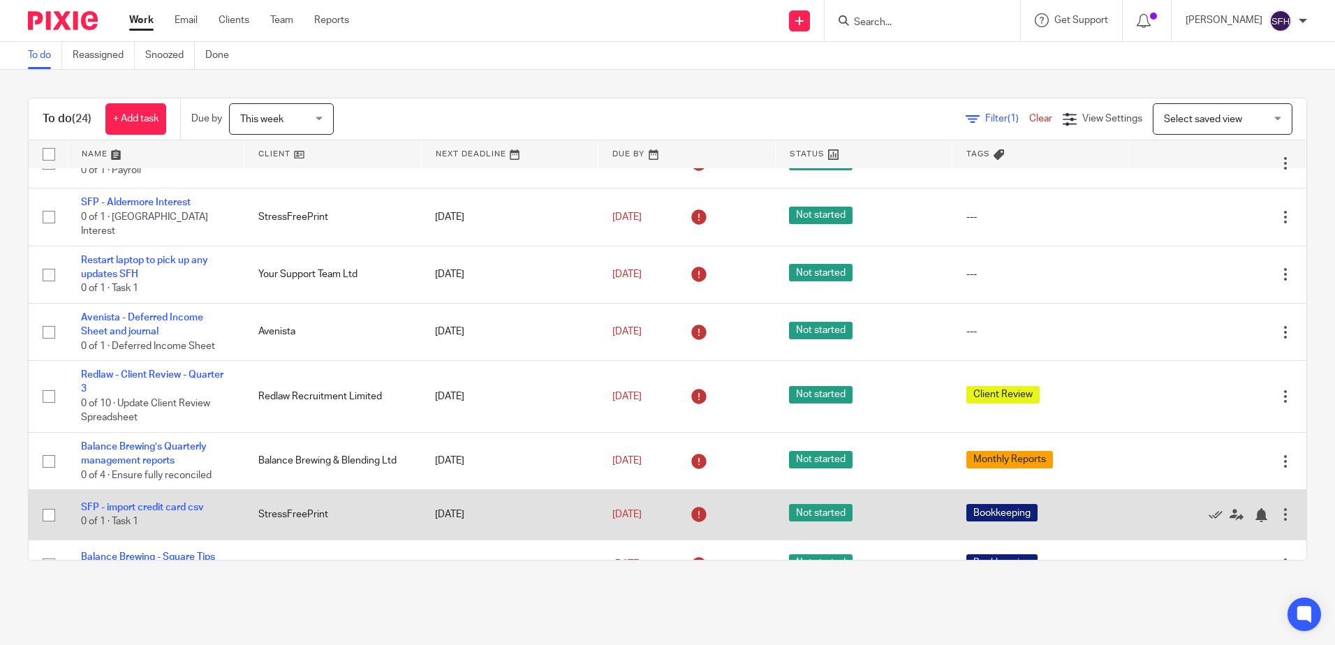
scroll to position [140, 0]
